Goal: Navigation & Orientation: Understand site structure

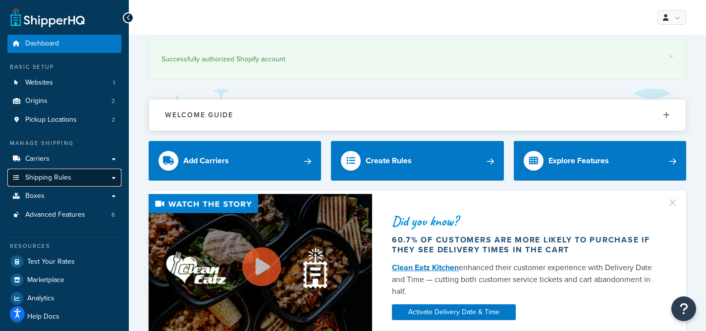
click at [68, 177] on span "Shipping Rules" at bounding box center [48, 178] width 46 height 8
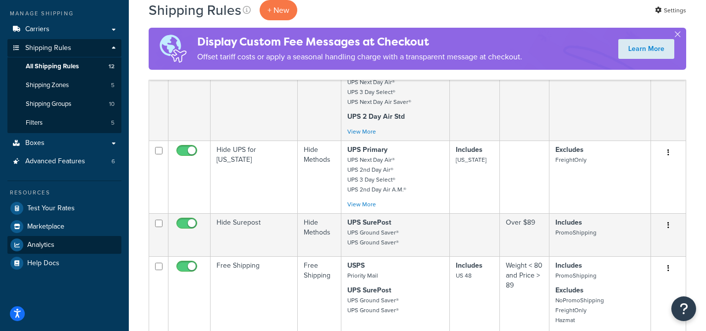
scroll to position [46, 0]
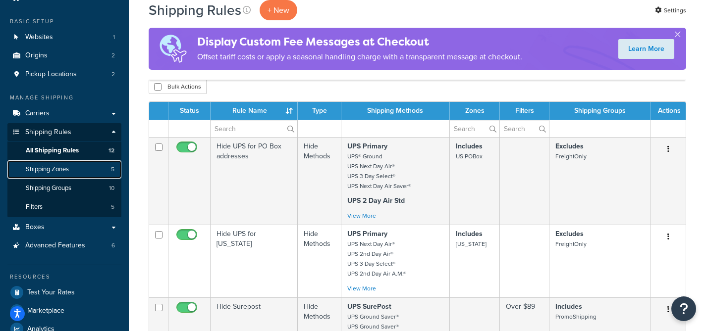
click at [66, 169] on span "Shipping Zones" at bounding box center [47, 169] width 43 height 8
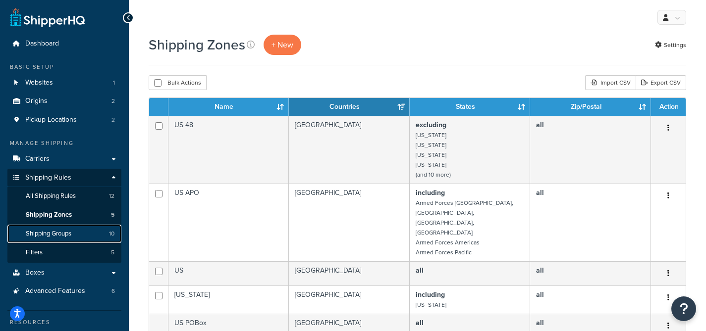
click at [69, 234] on span "Shipping Groups" at bounding box center [49, 234] width 46 height 8
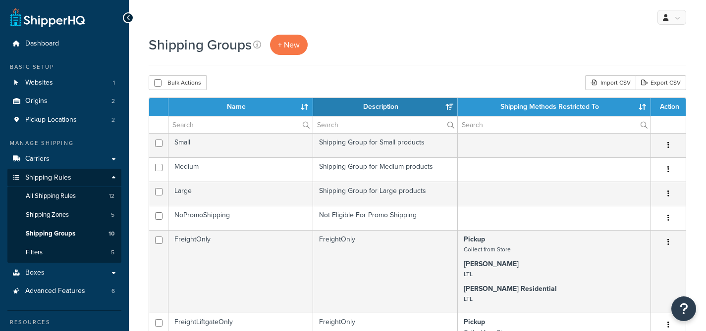
select select "15"
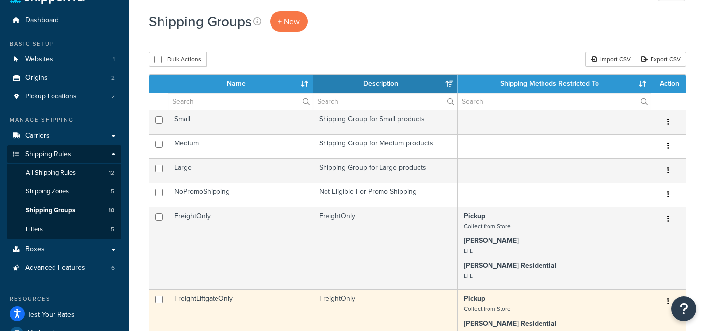
scroll to position [72, 0]
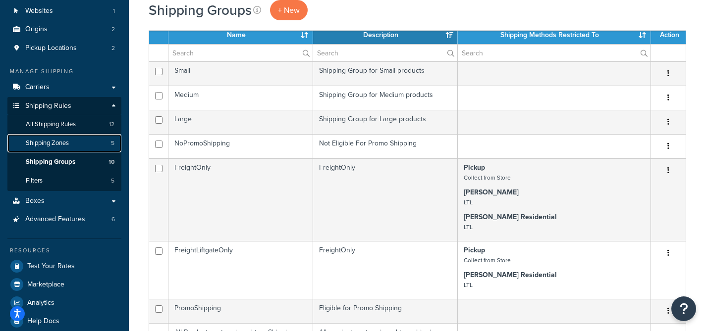
click at [54, 145] on span "Shipping Zones" at bounding box center [47, 143] width 43 height 8
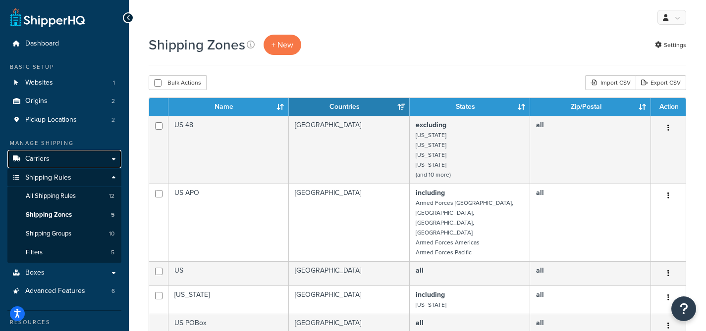
click at [109, 160] on link "Carriers" at bounding box center [64, 159] width 114 height 18
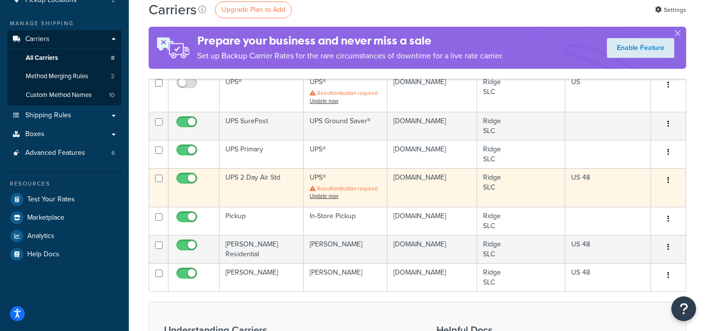
scroll to position [44, 0]
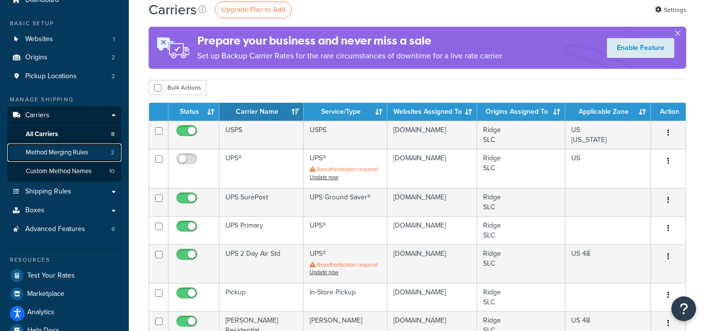
click at [55, 153] on span "Method Merging Rules" at bounding box center [57, 153] width 62 height 8
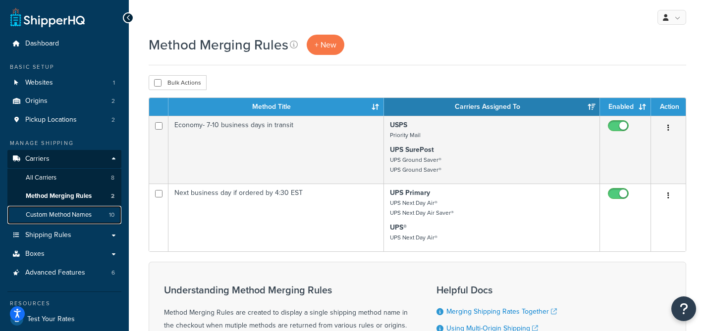
click at [35, 217] on span "Custom Method Names" at bounding box center [59, 215] width 66 height 8
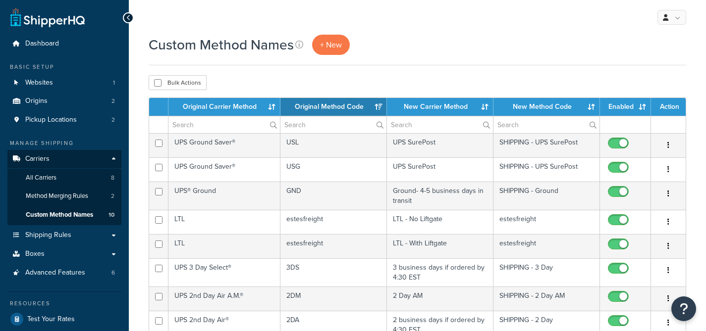
select select "15"
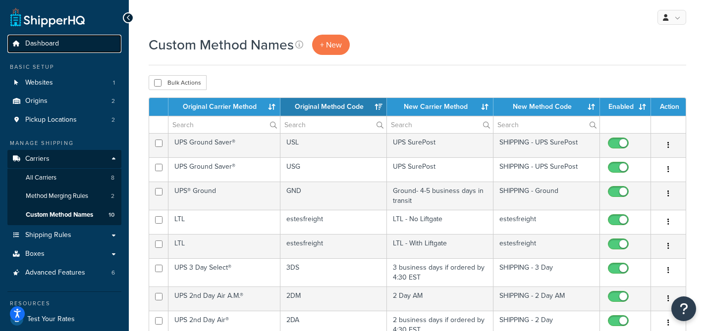
click at [61, 43] on link "Dashboard" at bounding box center [64, 44] width 114 height 18
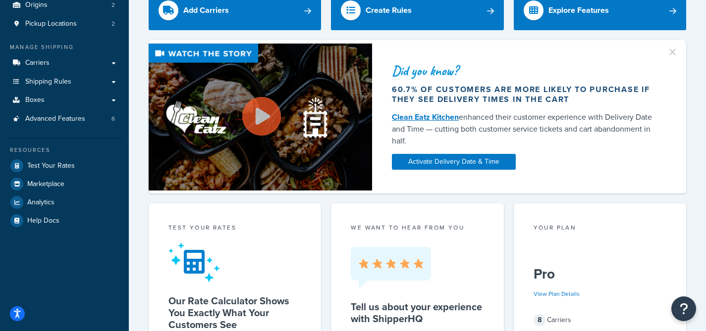
scroll to position [85, 0]
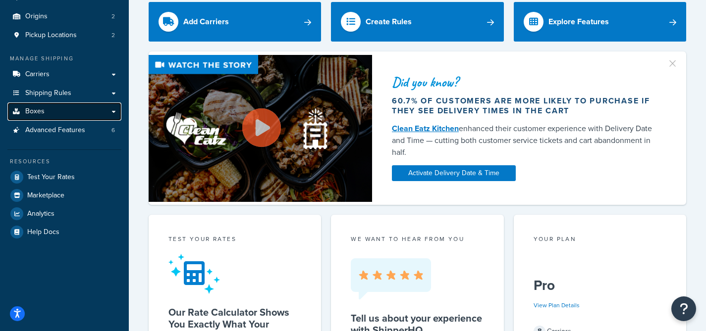
click at [111, 112] on link "Boxes" at bounding box center [64, 112] width 114 height 18
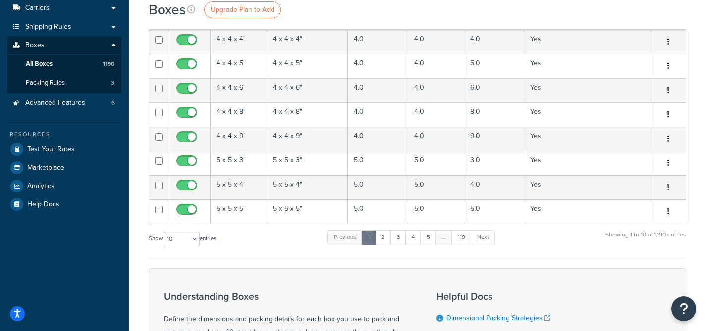
scroll to position [293, 0]
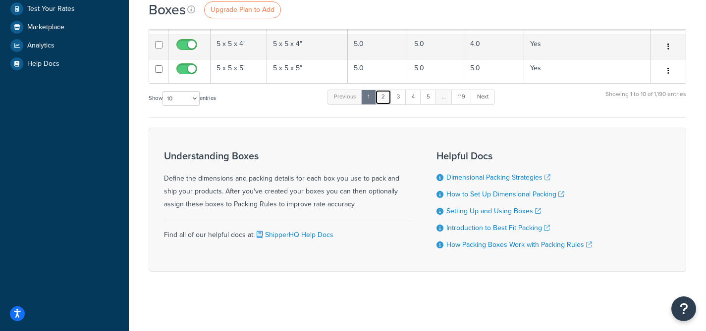
click at [384, 100] on link "2" at bounding box center [383, 97] width 16 height 15
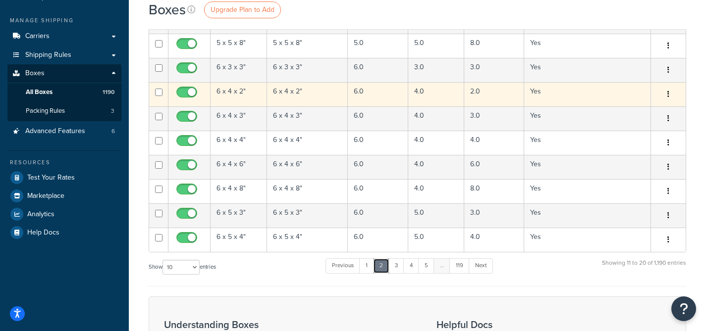
scroll to position [0, 0]
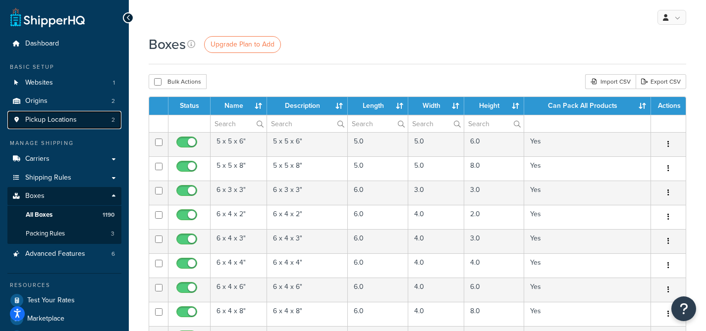
click at [90, 122] on link "Pickup Locations 2" at bounding box center [64, 120] width 114 height 18
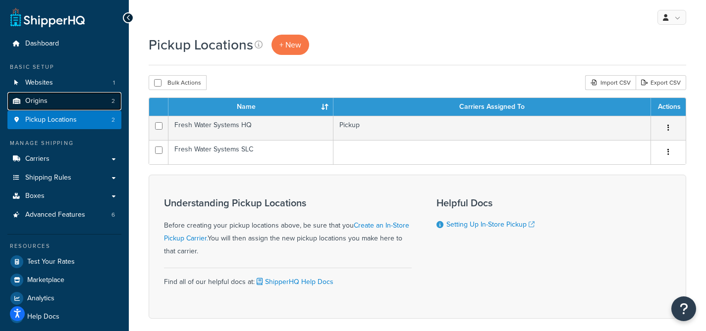
click at [29, 106] on link "Origins 2" at bounding box center [64, 101] width 114 height 18
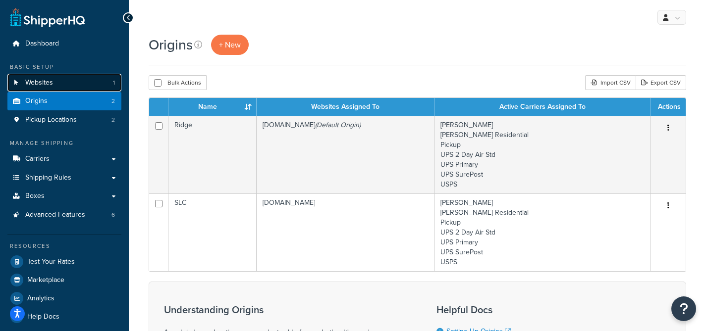
click at [41, 84] on span "Websites" at bounding box center [39, 83] width 28 height 8
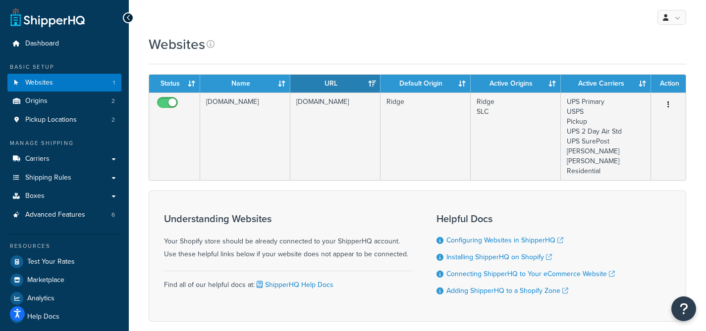
click at [131, 18] on div at bounding box center [128, 17] width 11 height 11
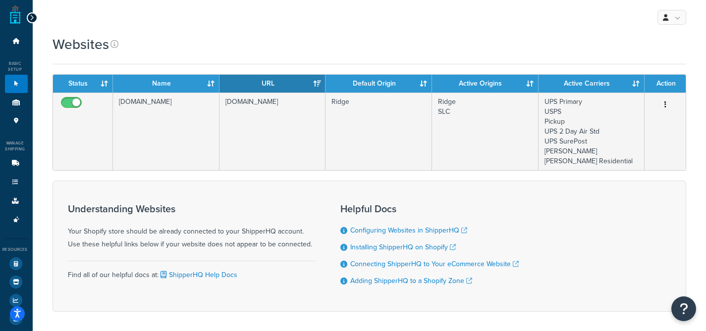
click at [31, 17] on icon at bounding box center [32, 17] width 4 height 7
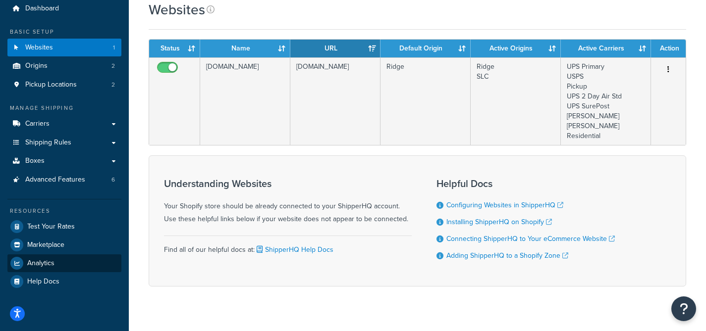
scroll to position [40, 0]
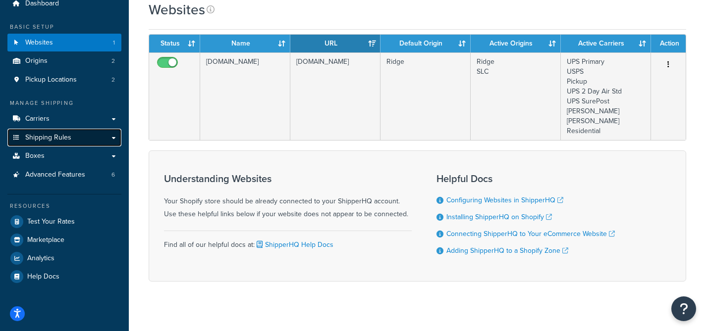
click at [114, 135] on link "Shipping Rules" at bounding box center [64, 138] width 114 height 18
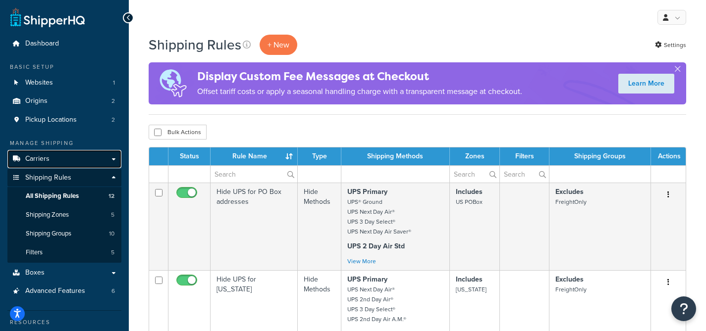
click at [113, 159] on link "Carriers" at bounding box center [64, 159] width 114 height 18
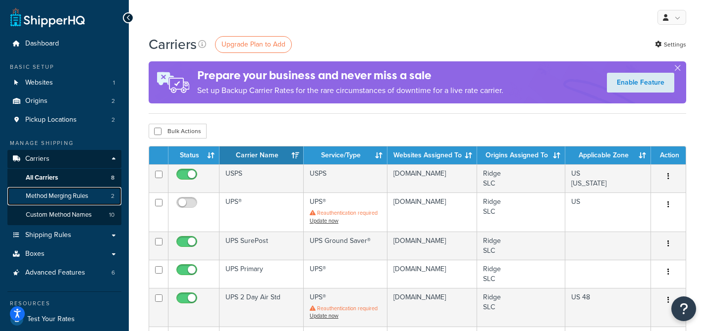
click at [72, 198] on span "Method Merging Rules" at bounding box center [57, 196] width 62 height 8
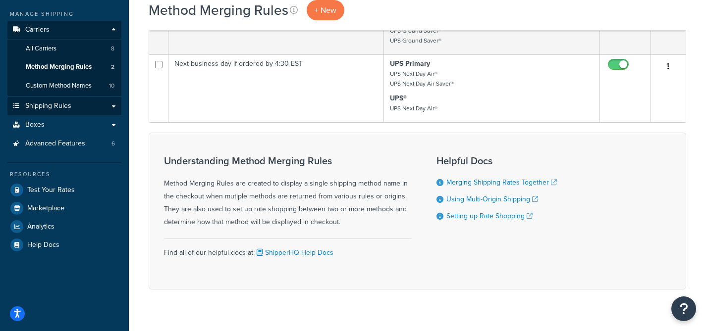
scroll to position [127, 0]
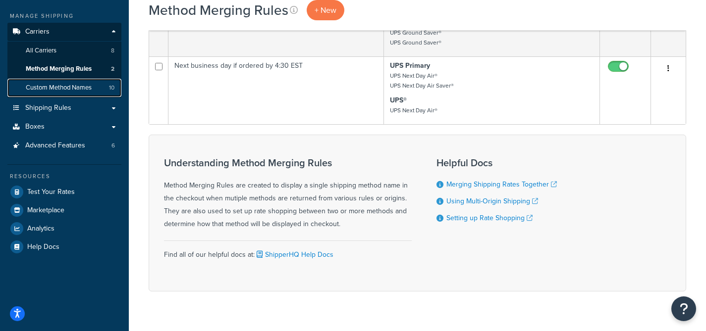
click at [64, 85] on span "Custom Method Names" at bounding box center [59, 88] width 66 height 8
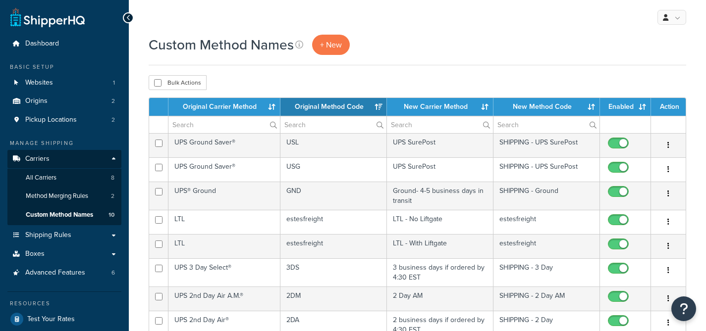
select select "15"
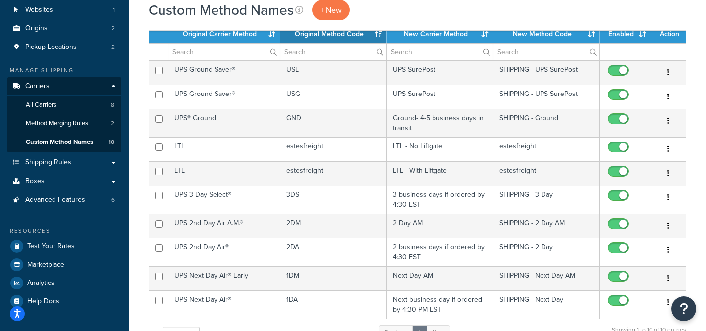
scroll to position [108, 0]
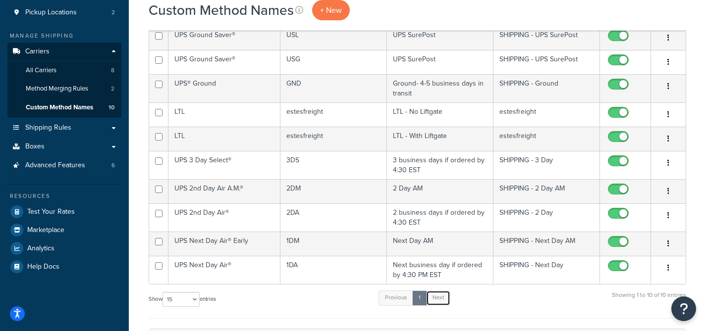
click at [440, 300] on link "Next" at bounding box center [438, 298] width 24 height 15
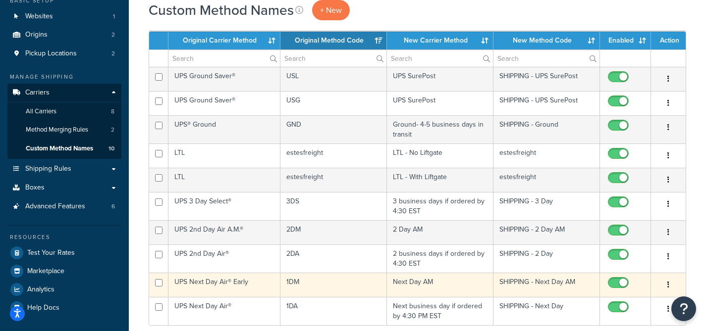
scroll to position [0, 0]
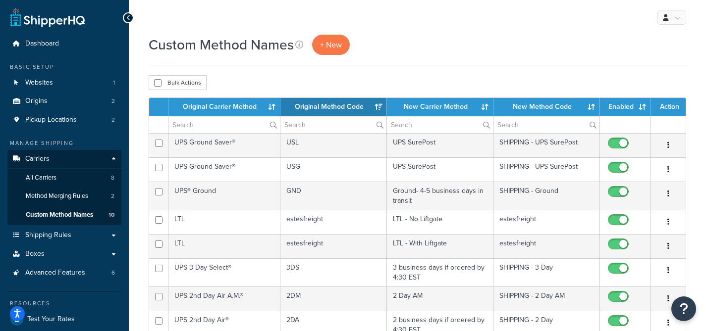
click at [449, 44] on div "Custom Method Names + New" at bounding box center [418, 45] width 538 height 20
click at [84, 121] on link "Pickup Locations 2" at bounding box center [64, 120] width 114 height 18
